Goal: Task Accomplishment & Management: Use online tool/utility

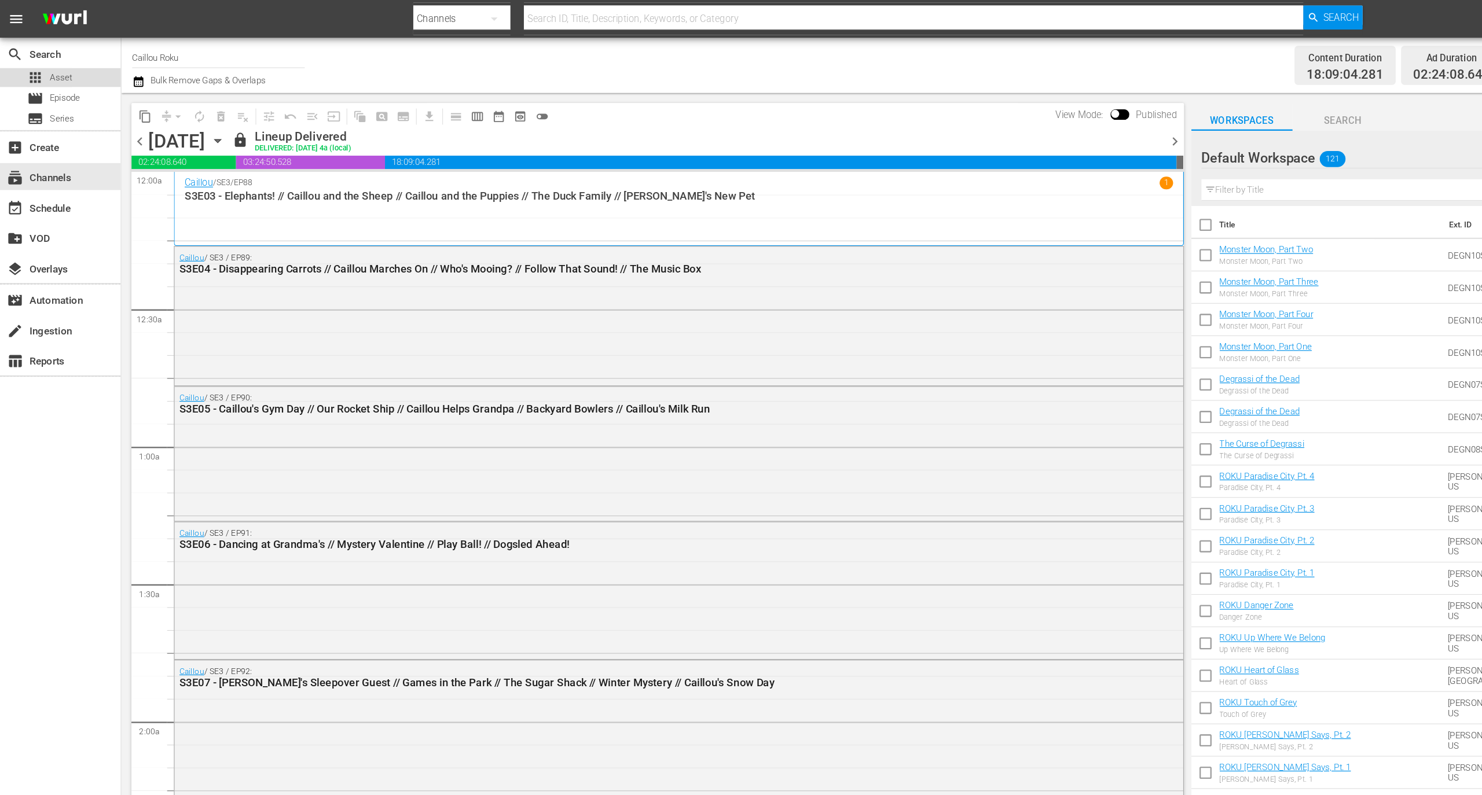
click at [58, 69] on span "Asset" at bounding box center [52, 67] width 19 height 12
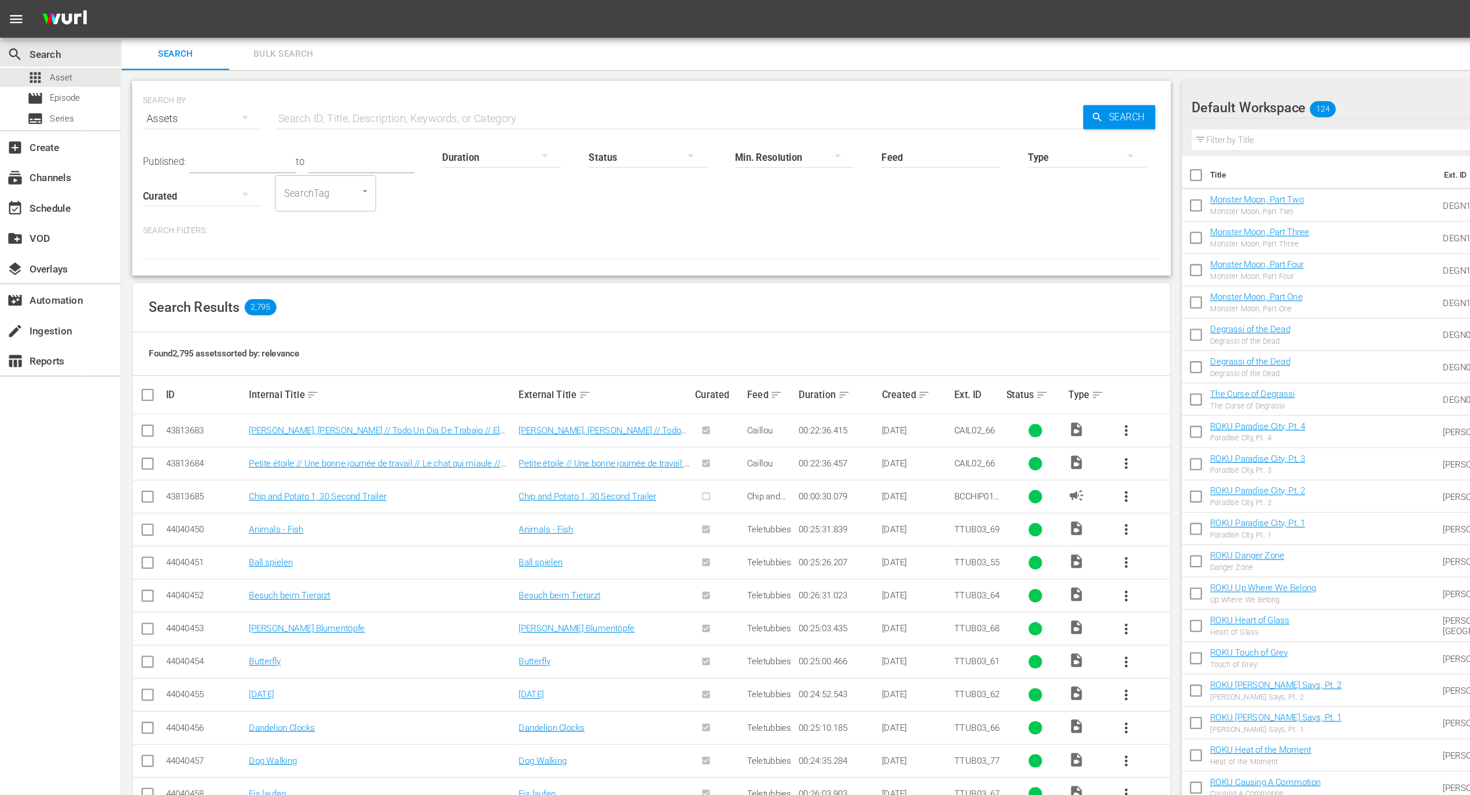
click at [365, 94] on input "text" at bounding box center [583, 102] width 694 height 28
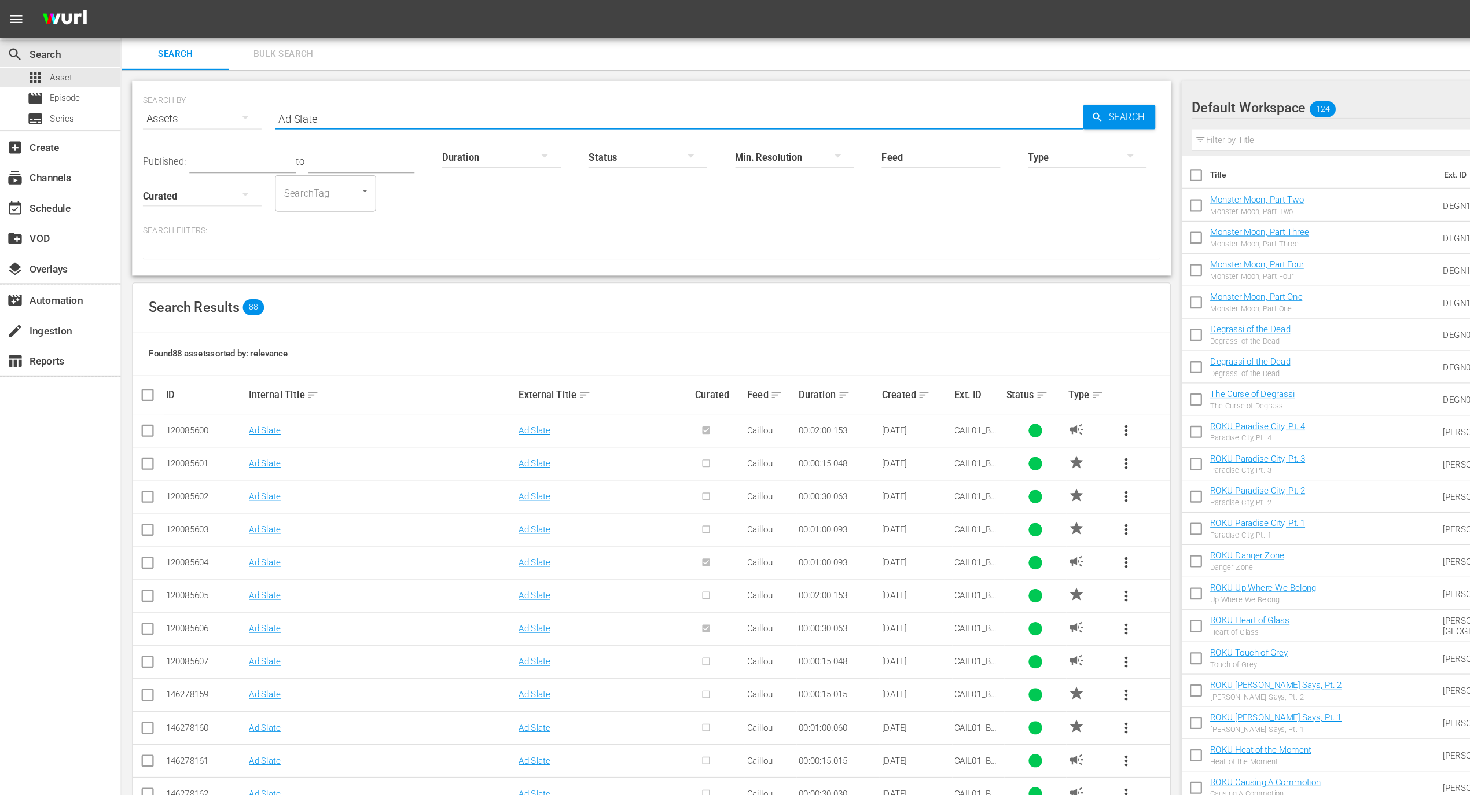
click at [277, 98] on input "Ad Slate" at bounding box center [583, 102] width 694 height 28
drag, startPoint x: 273, startPoint y: 97, endPoint x: 189, endPoint y: 65, distance: 89.2
click at [174, 78] on div "SEARCH BY Search By Assets Search ID, Title, Description, Keywords, or Category…" at bounding box center [559, 95] width 873 height 42
type input "bumper"
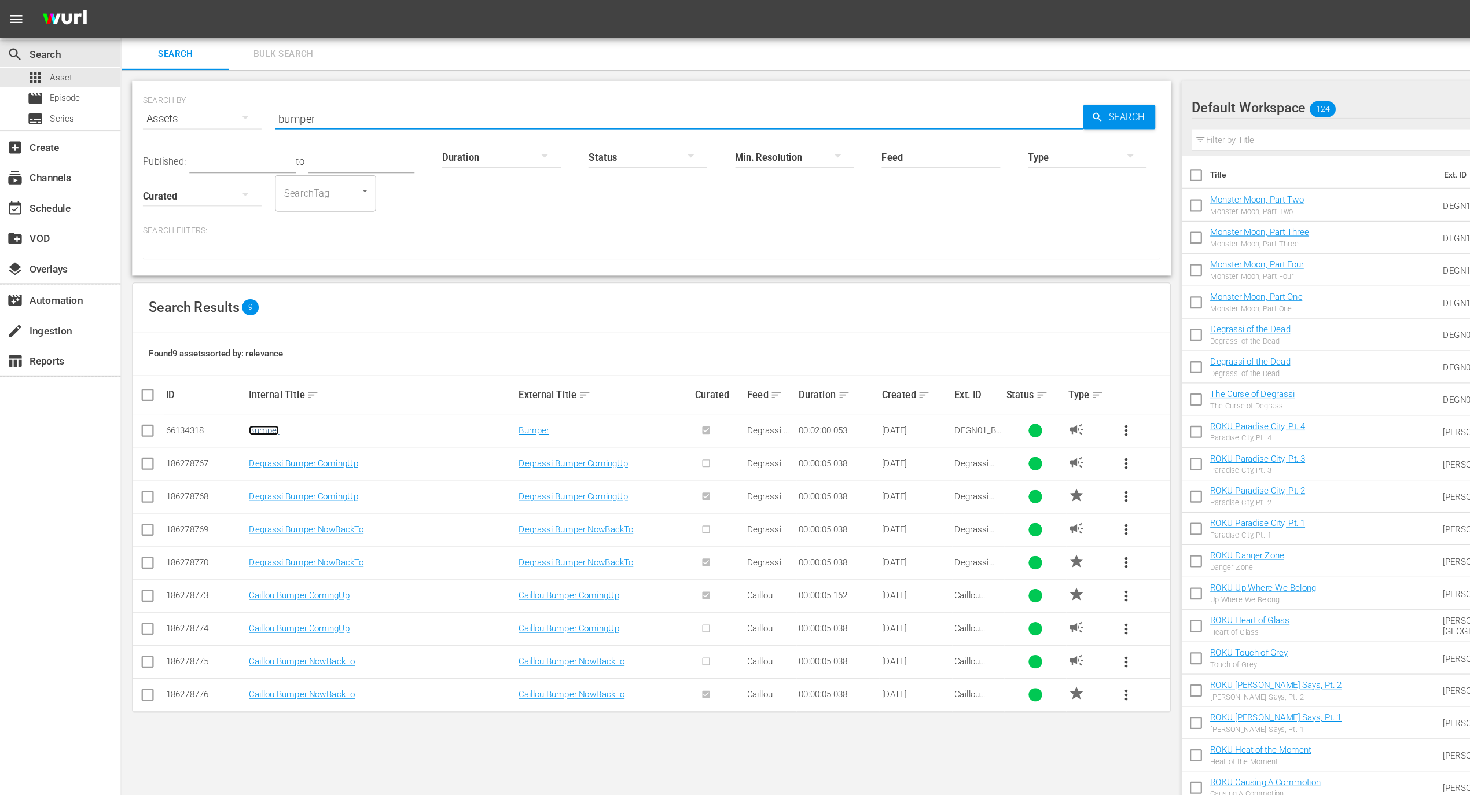
click at [226, 370] on link "Bumper" at bounding box center [227, 369] width 26 height 9
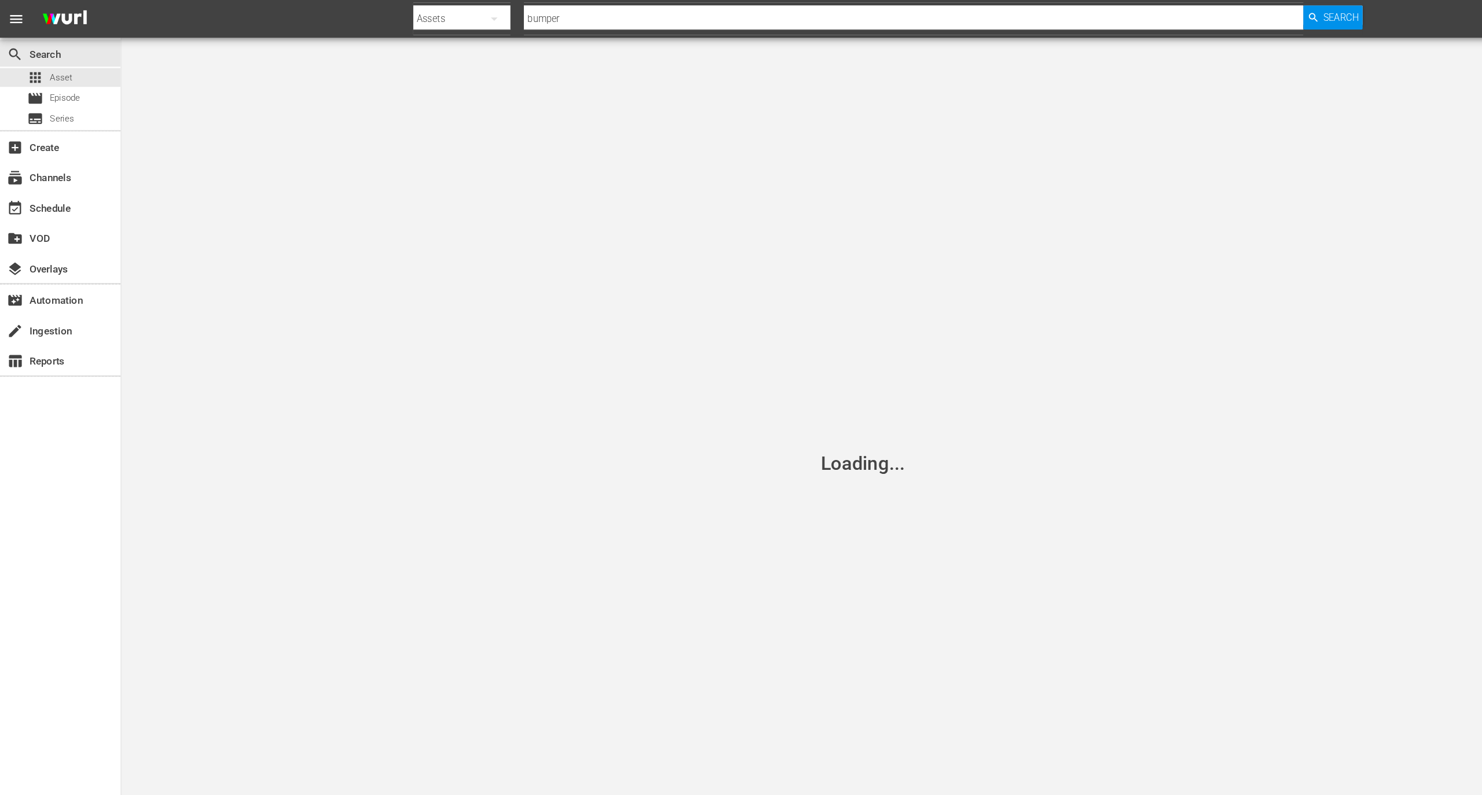
click at [772, 418] on div "Loading..." at bounding box center [741, 397] width 1482 height 795
click at [74, 174] on div "subscriptions Channels" at bounding box center [52, 169] width 104 height 23
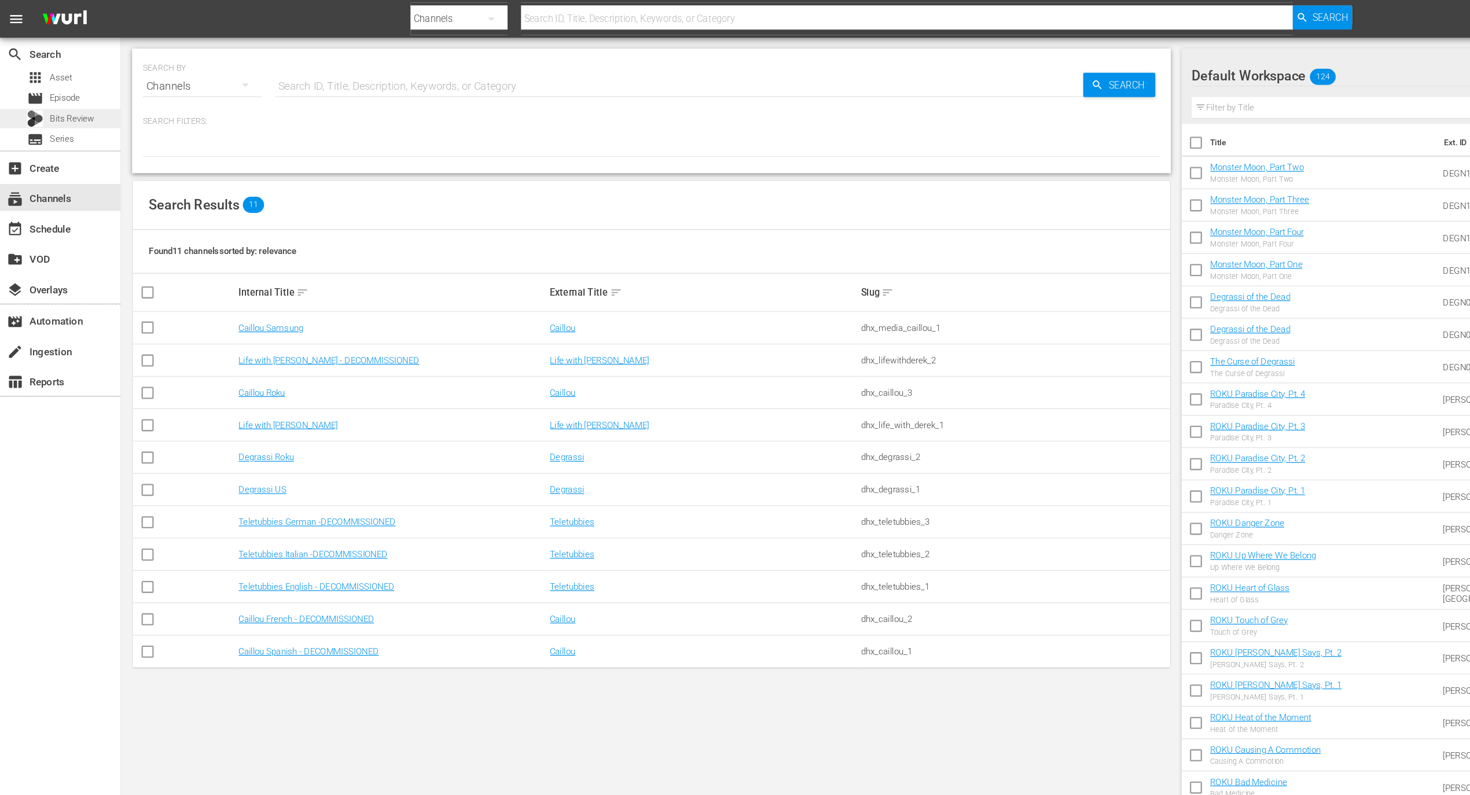
click at [74, 101] on span "Bits Review" at bounding box center [62, 102] width 38 height 12
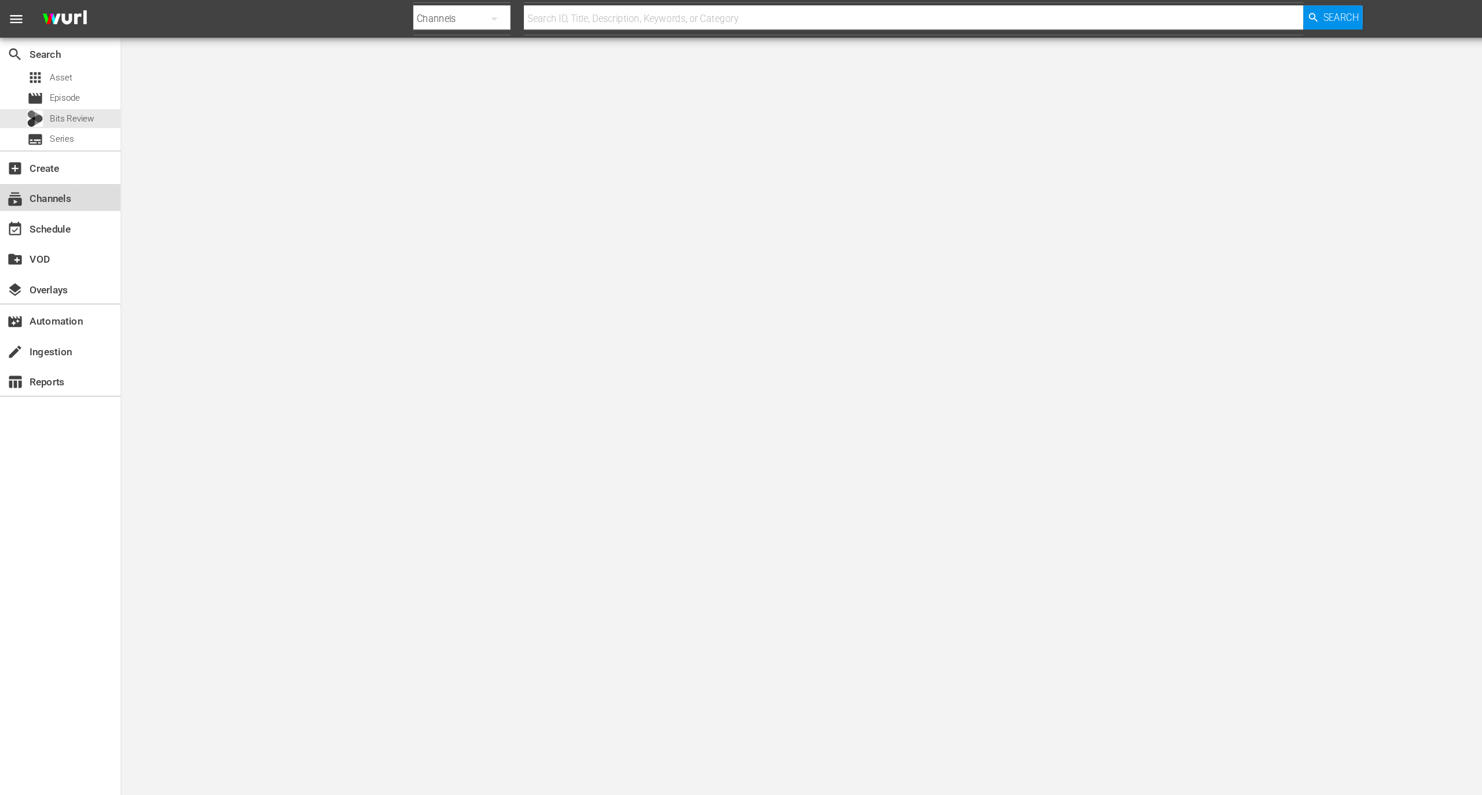
click at [61, 171] on div "subscriptions Channels" at bounding box center [32, 168] width 65 height 10
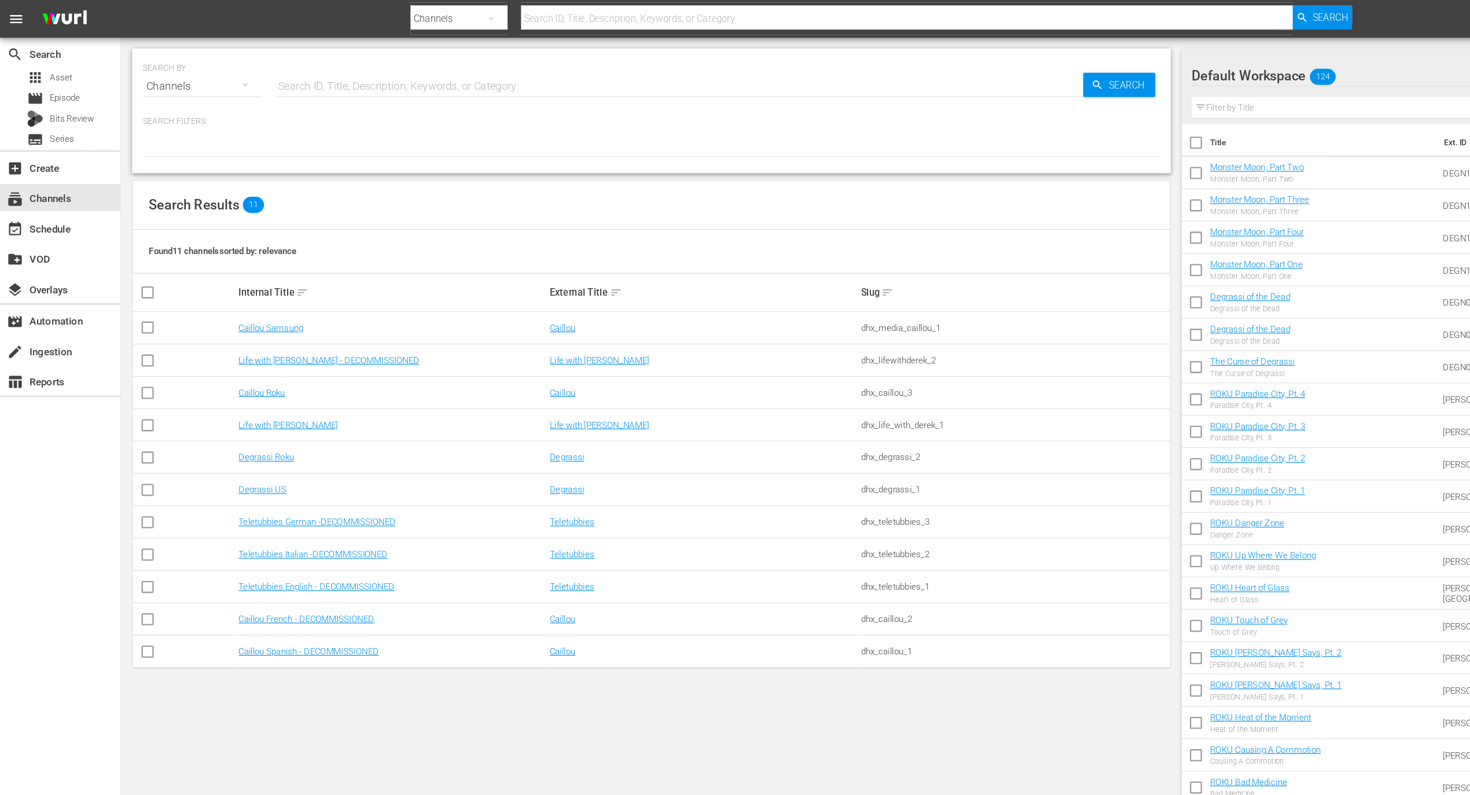
click at [231, 387] on td "Degrassi Roku" at bounding box center [336, 393] width 267 height 28
click at [228, 394] on link "Degrassi Roku" at bounding box center [228, 392] width 47 height 9
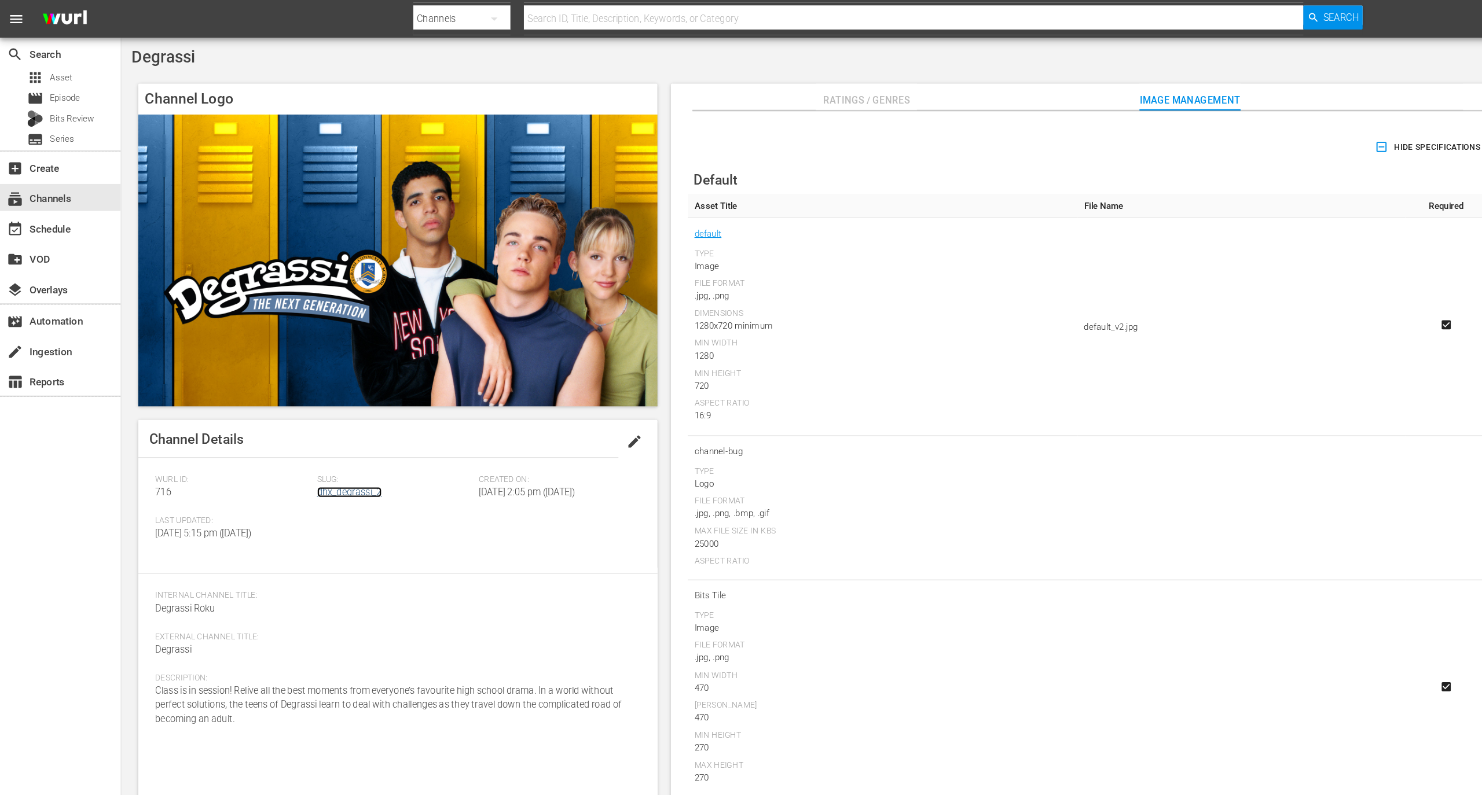
click at [291, 424] on link "dhx_degrassi_2" at bounding box center [300, 422] width 56 height 9
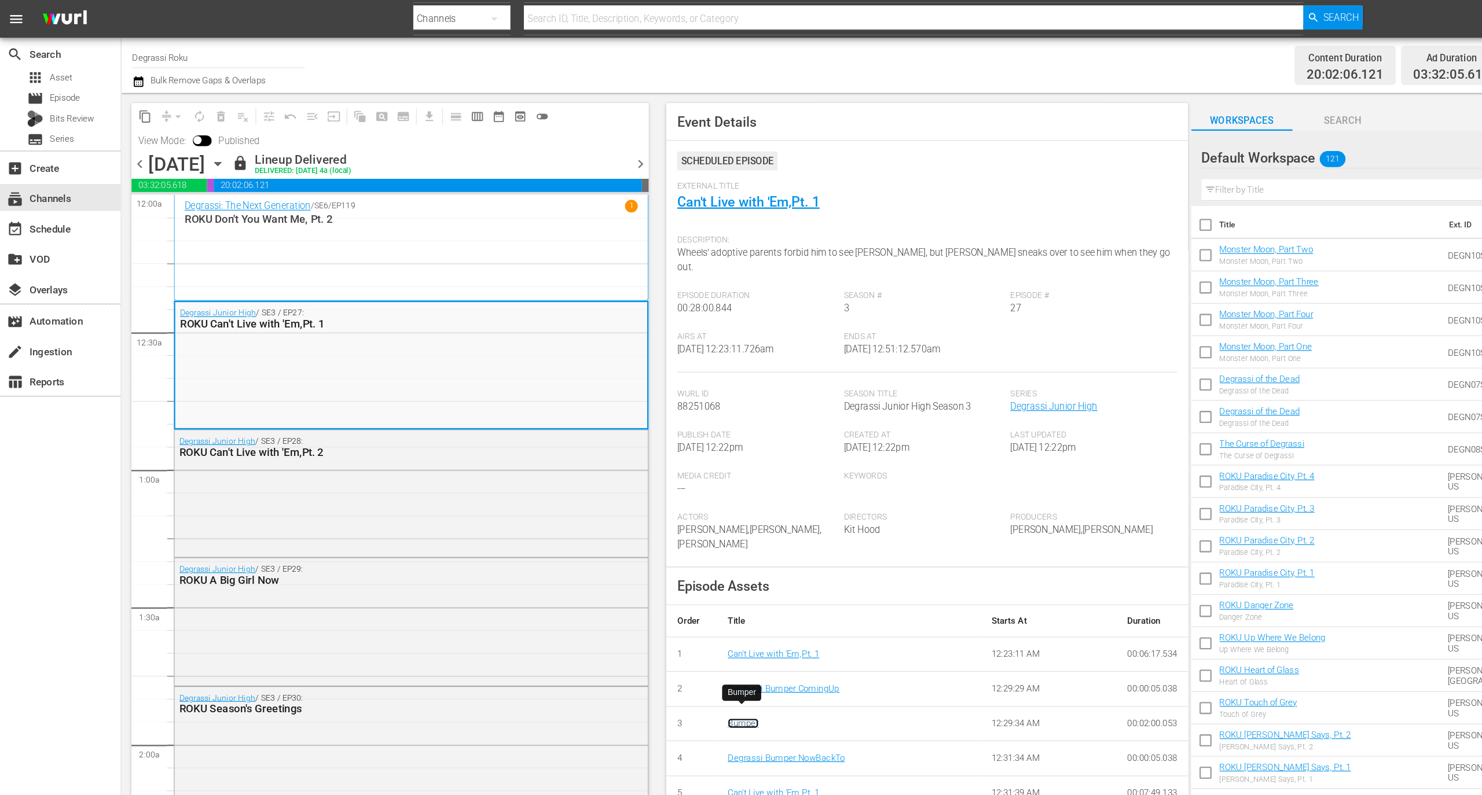
click at [643, 617] on link "Bumper" at bounding box center [638, 621] width 27 height 9
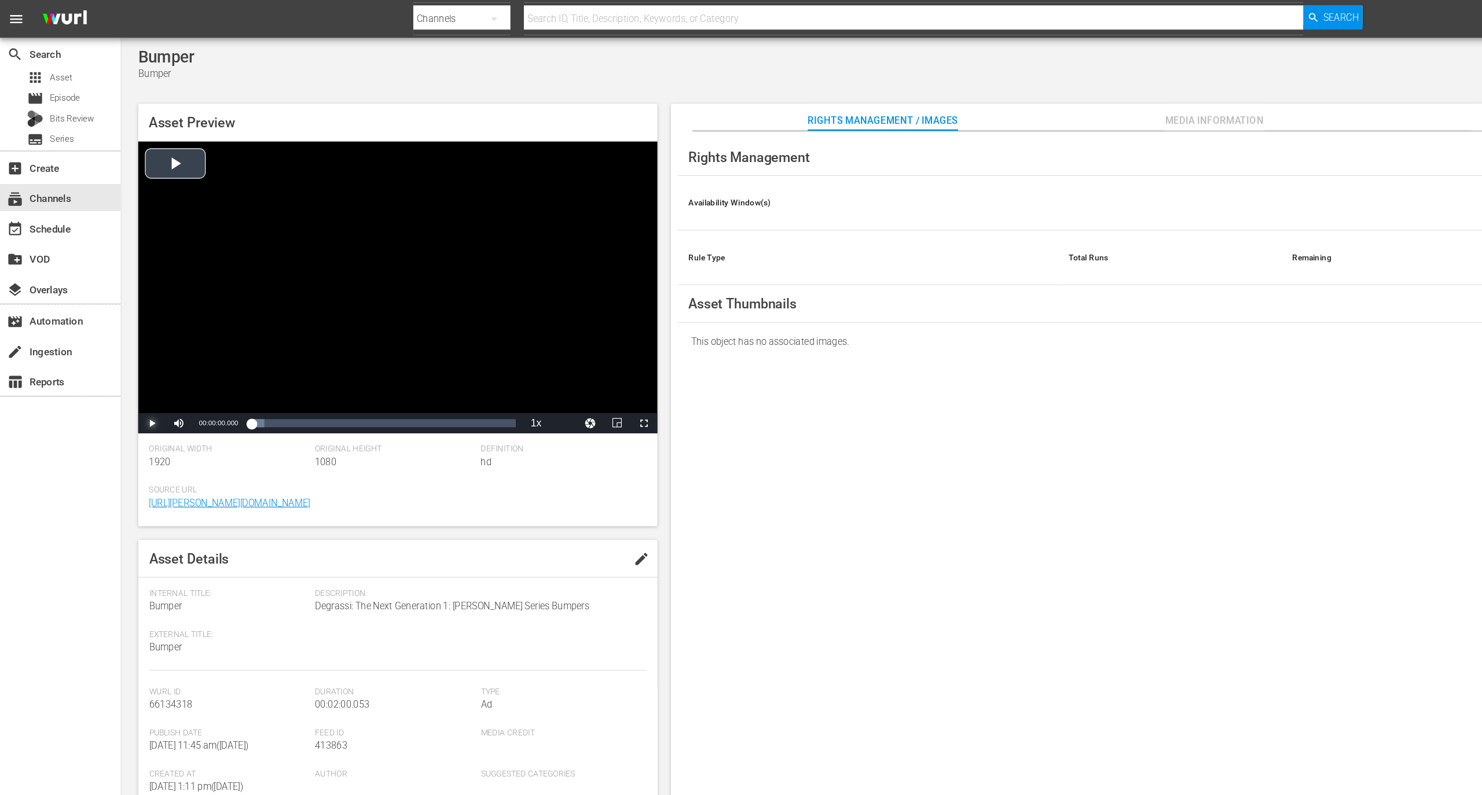
click at [130, 363] on span "Video Player" at bounding box center [130, 363] width 0 height 0
click at [278, 370] on div "Loaded : 39.89% 00:00:31.238 00:00:08.408" at bounding box center [329, 363] width 238 height 17
click at [130, 363] on span "Video Player" at bounding box center [130, 363] width 0 height 0
